Goal: Information Seeking & Learning: Learn about a topic

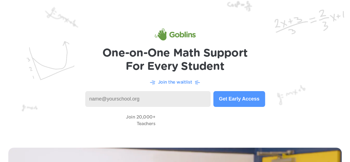
click at [314, 11] on img at bounding box center [175, 69] width 350 height 139
click at [184, 35] on img at bounding box center [175, 34] width 41 height 12
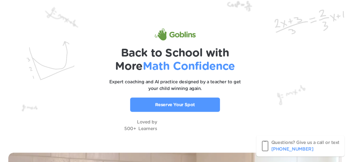
click at [338, 12] on img at bounding box center [175, 72] width 350 height 144
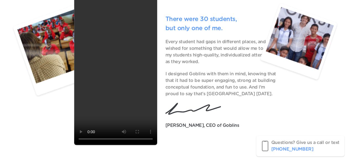
scroll to position [1634, 0]
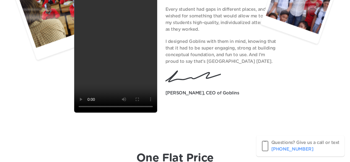
click at [108, 50] on video at bounding box center [115, 39] width 83 height 147
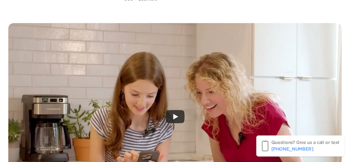
scroll to position [120, 0]
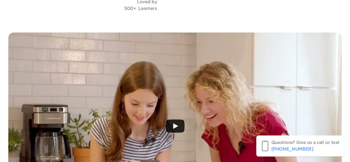
click at [155, 116] on div at bounding box center [175, 125] width 334 height 187
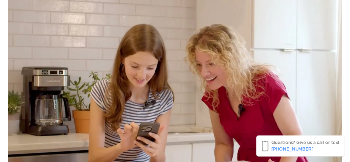
scroll to position [176, 0]
